Goal: Task Accomplishment & Management: Use online tool/utility

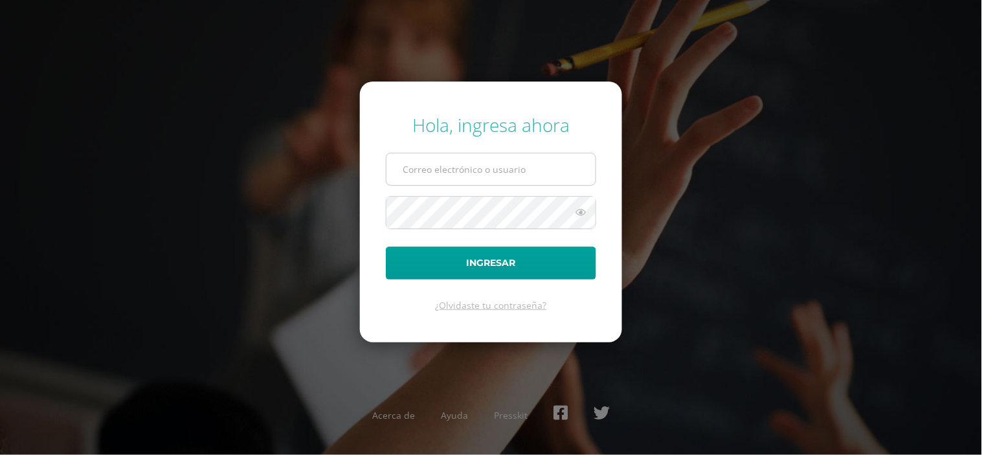
click at [434, 168] on input "text" at bounding box center [490, 169] width 209 height 32
type input "[PERSON_NAME][DOMAIN_NAME][EMAIL_ADDRESS][DOMAIN_NAME]"
click at [386, 247] on button "Ingresar" at bounding box center [491, 263] width 210 height 33
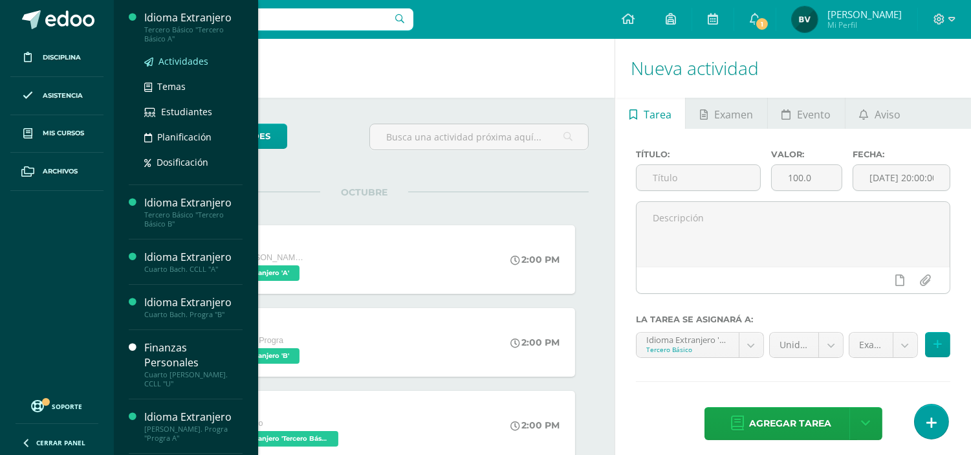
click at [170, 65] on span "Actividades" at bounding box center [184, 61] width 50 height 12
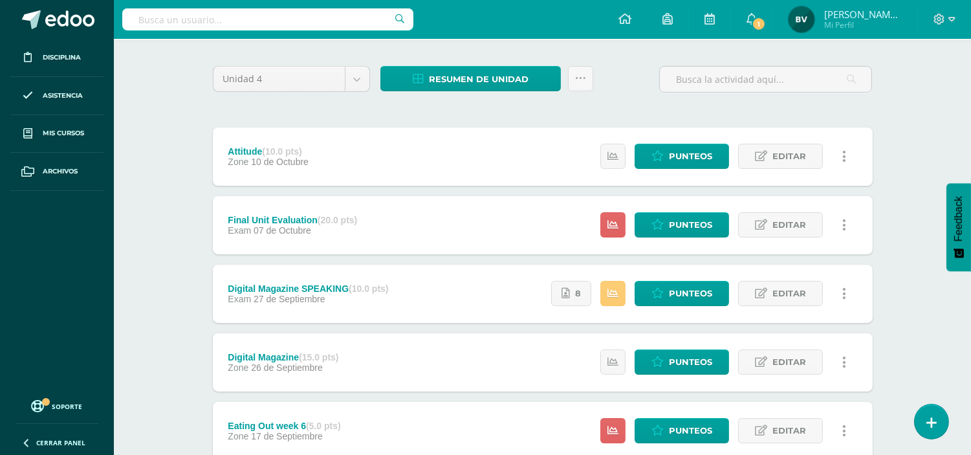
scroll to position [93, 0]
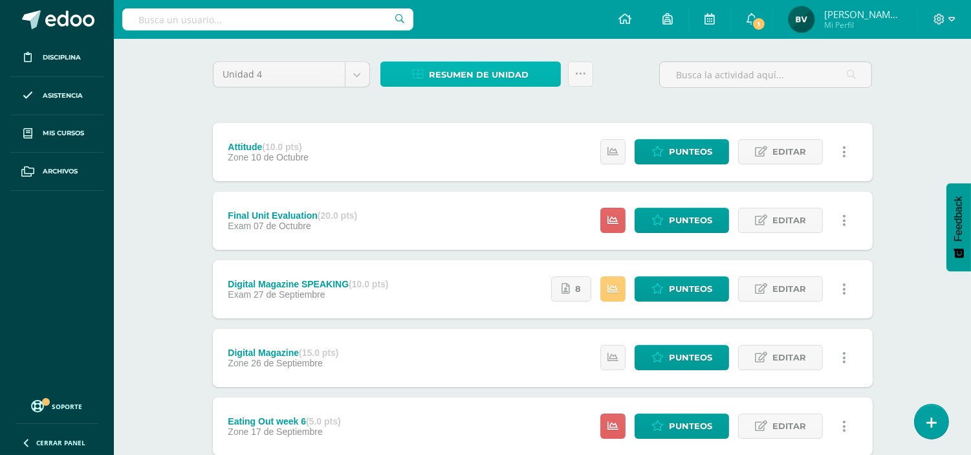
click at [502, 71] on span "Resumen de unidad" at bounding box center [479, 75] width 100 height 24
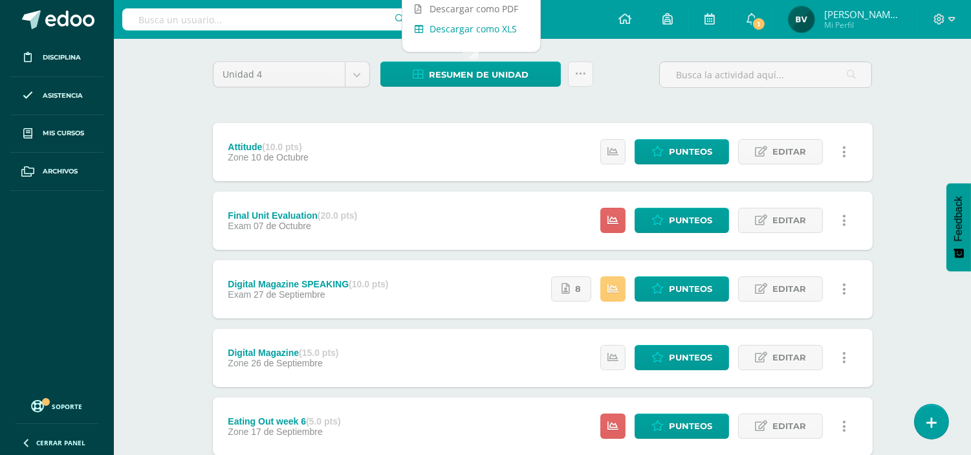
click at [496, 34] on link "Descargar como XLS" at bounding box center [472, 29] width 138 height 20
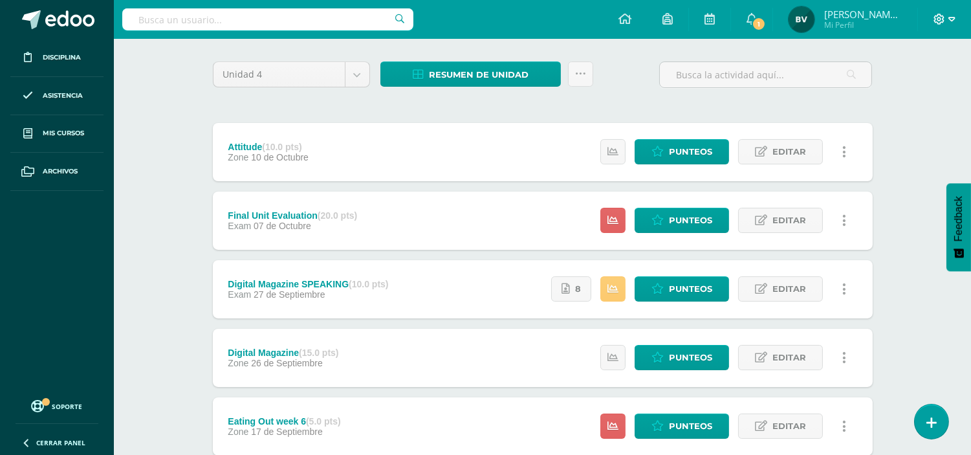
click at [944, 20] on icon at bounding box center [940, 19] width 11 height 11
click at [933, 87] on span "Cerrar sesión" at bounding box center [912, 88] width 58 height 12
